Goal: Task Accomplishment & Management: Use online tool/utility

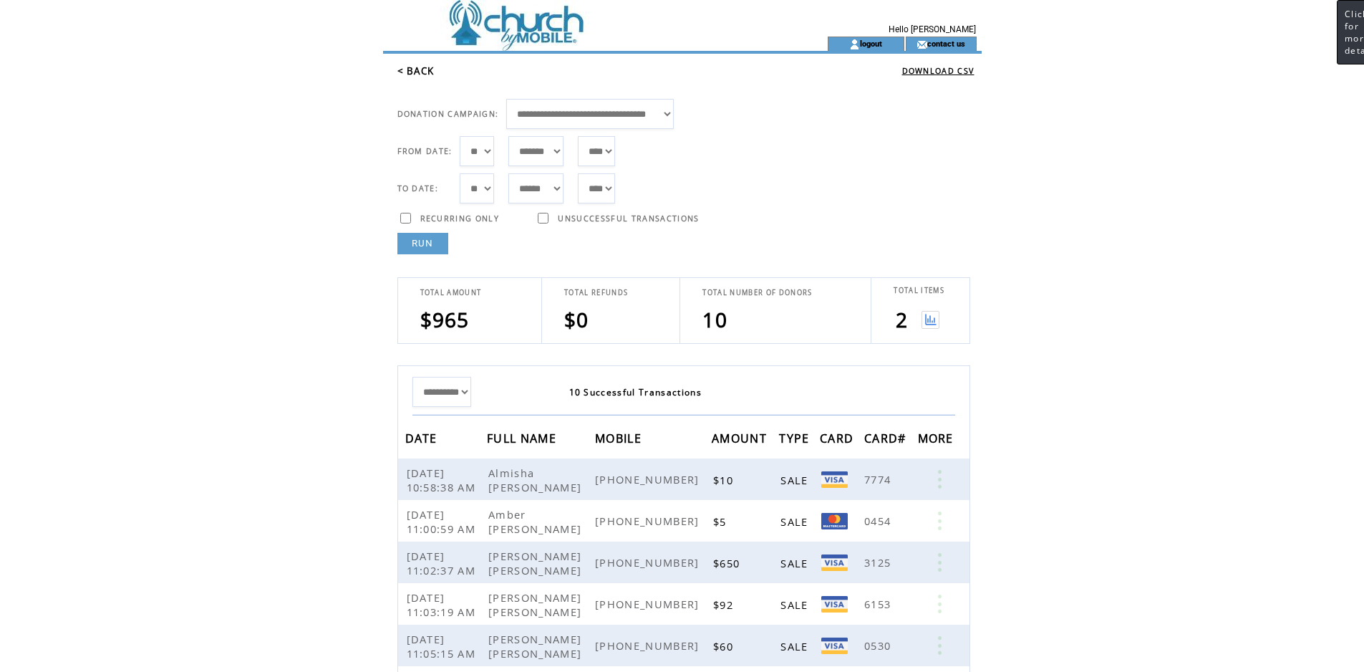
select select "***"
select select "*"
click at [422, 243] on link "RUN" at bounding box center [422, 243] width 51 height 21
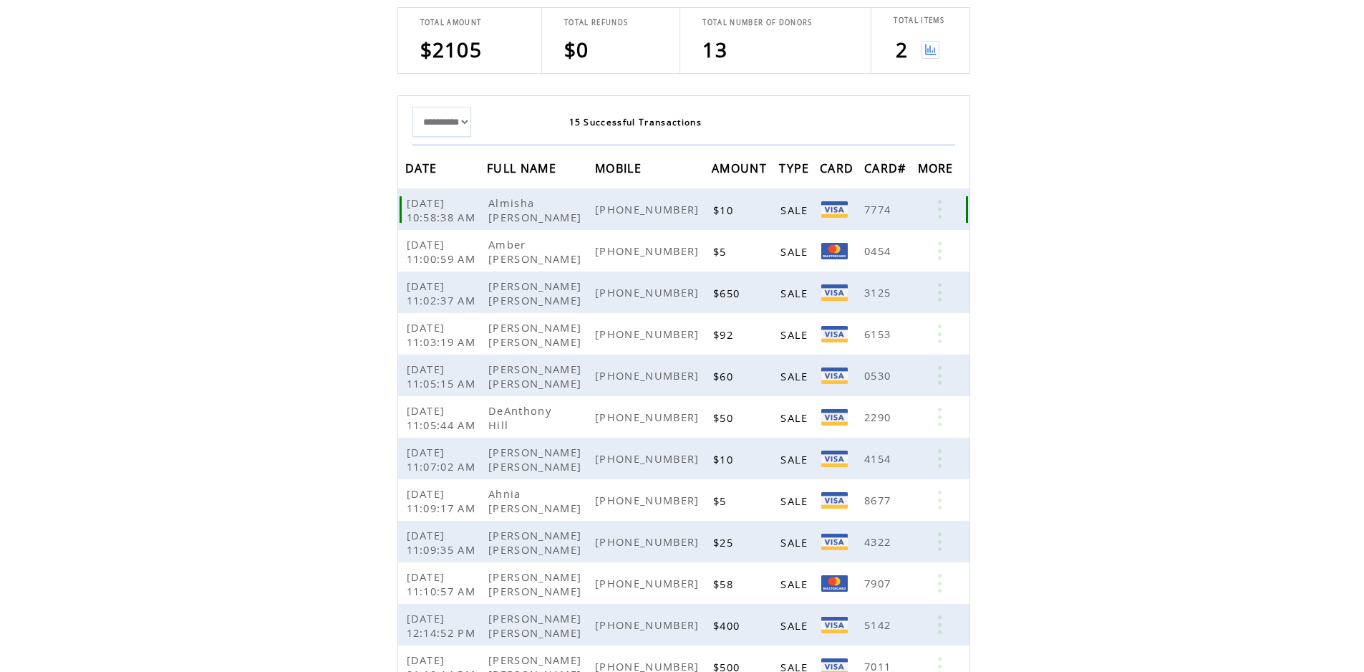
scroll to position [58, 0]
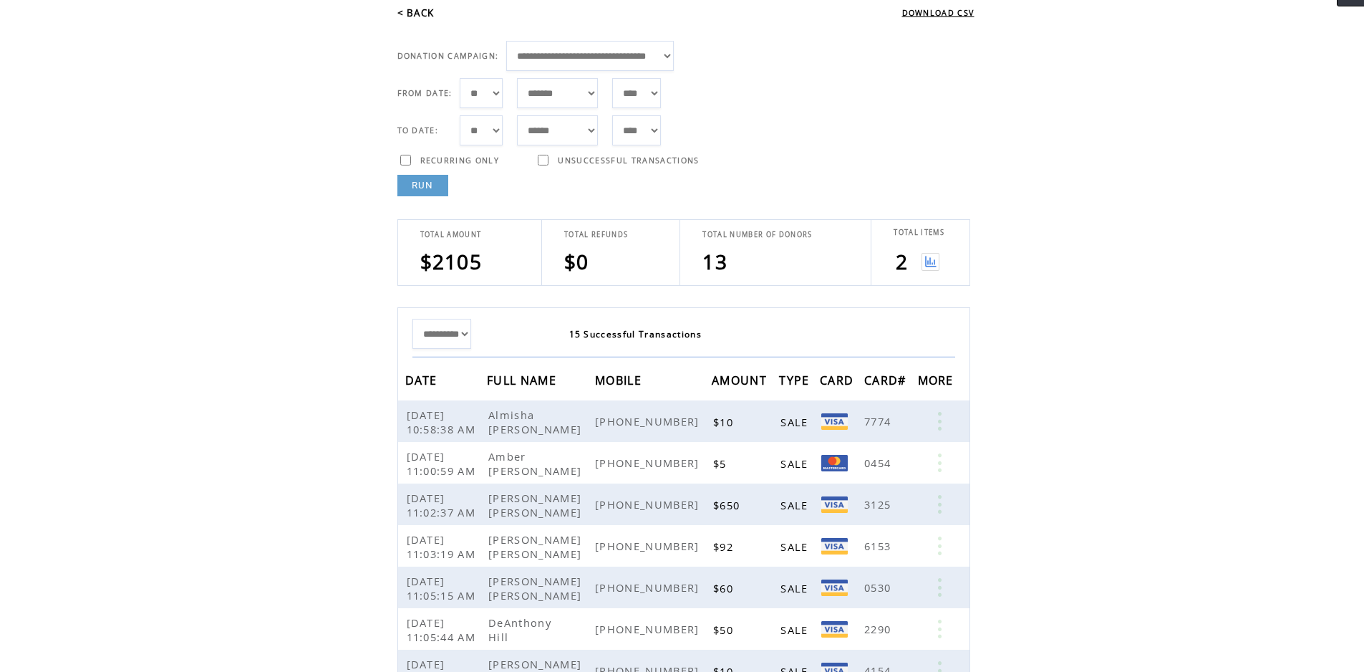
click at [927, 263] on img at bounding box center [931, 262] width 18 height 18
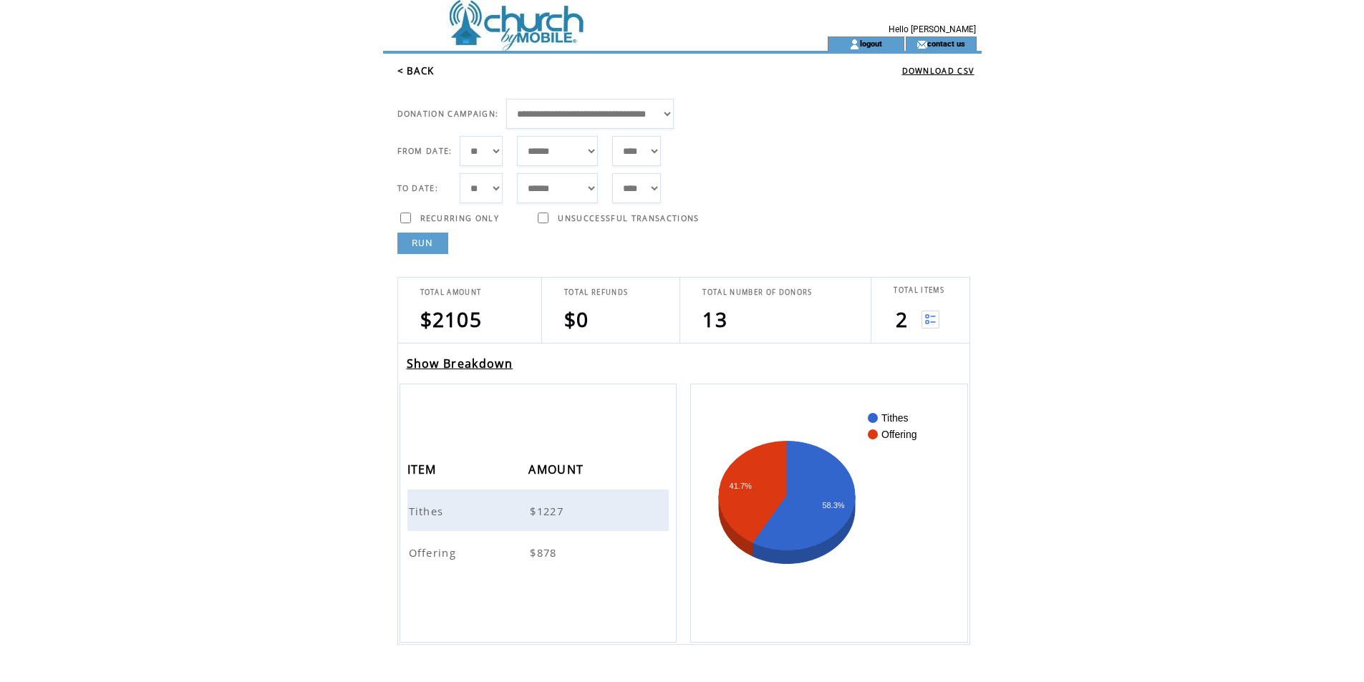
click at [424, 74] on link "< BACK" at bounding box center [415, 70] width 37 height 13
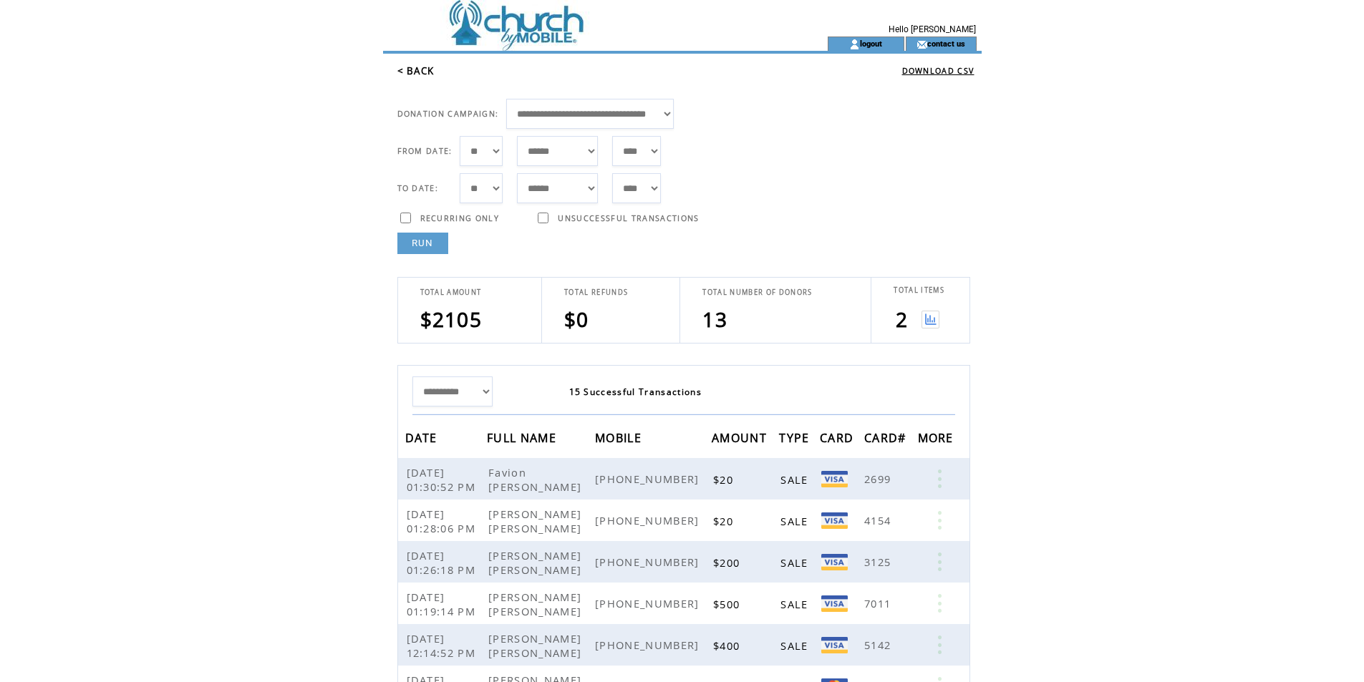
click at [440, 245] on link "RUN" at bounding box center [422, 243] width 51 height 21
click at [415, 241] on link "RUN" at bounding box center [422, 243] width 51 height 21
click at [433, 247] on link "RUN" at bounding box center [422, 243] width 51 height 21
click at [430, 251] on link "RUN" at bounding box center [422, 243] width 51 height 21
click at [435, 246] on link "RUN" at bounding box center [422, 243] width 51 height 21
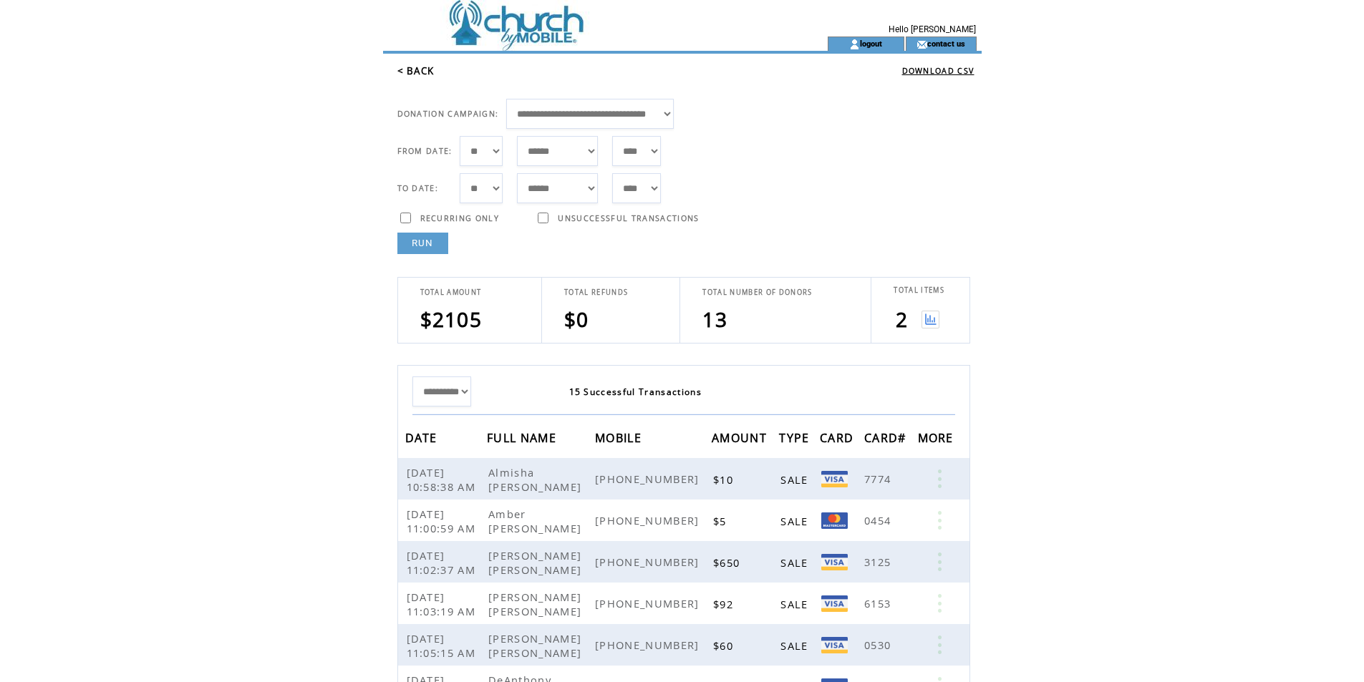
click at [445, 236] on link "RUN" at bounding box center [422, 243] width 51 height 21
click at [417, 248] on link "RUN" at bounding box center [422, 243] width 51 height 21
click at [420, 248] on link "RUN" at bounding box center [422, 243] width 51 height 21
click at [438, 246] on link "RUN" at bounding box center [422, 243] width 51 height 21
click at [437, 244] on link "RUN" at bounding box center [422, 243] width 51 height 21
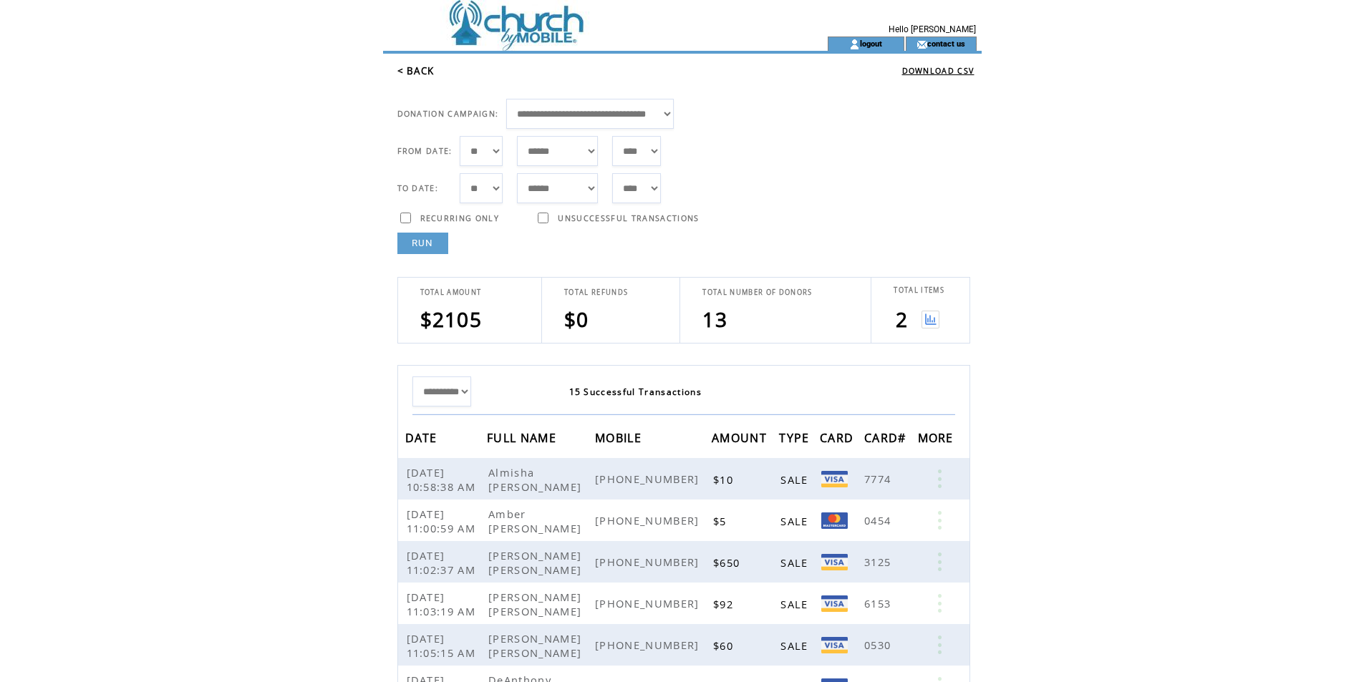
click at [426, 241] on link "RUN" at bounding box center [422, 243] width 51 height 21
click at [437, 245] on link "RUN" at bounding box center [422, 243] width 51 height 21
click at [415, 241] on link "RUN" at bounding box center [422, 243] width 51 height 21
click at [440, 246] on link "RUN" at bounding box center [422, 243] width 51 height 21
